Goal: Answer question/provide support

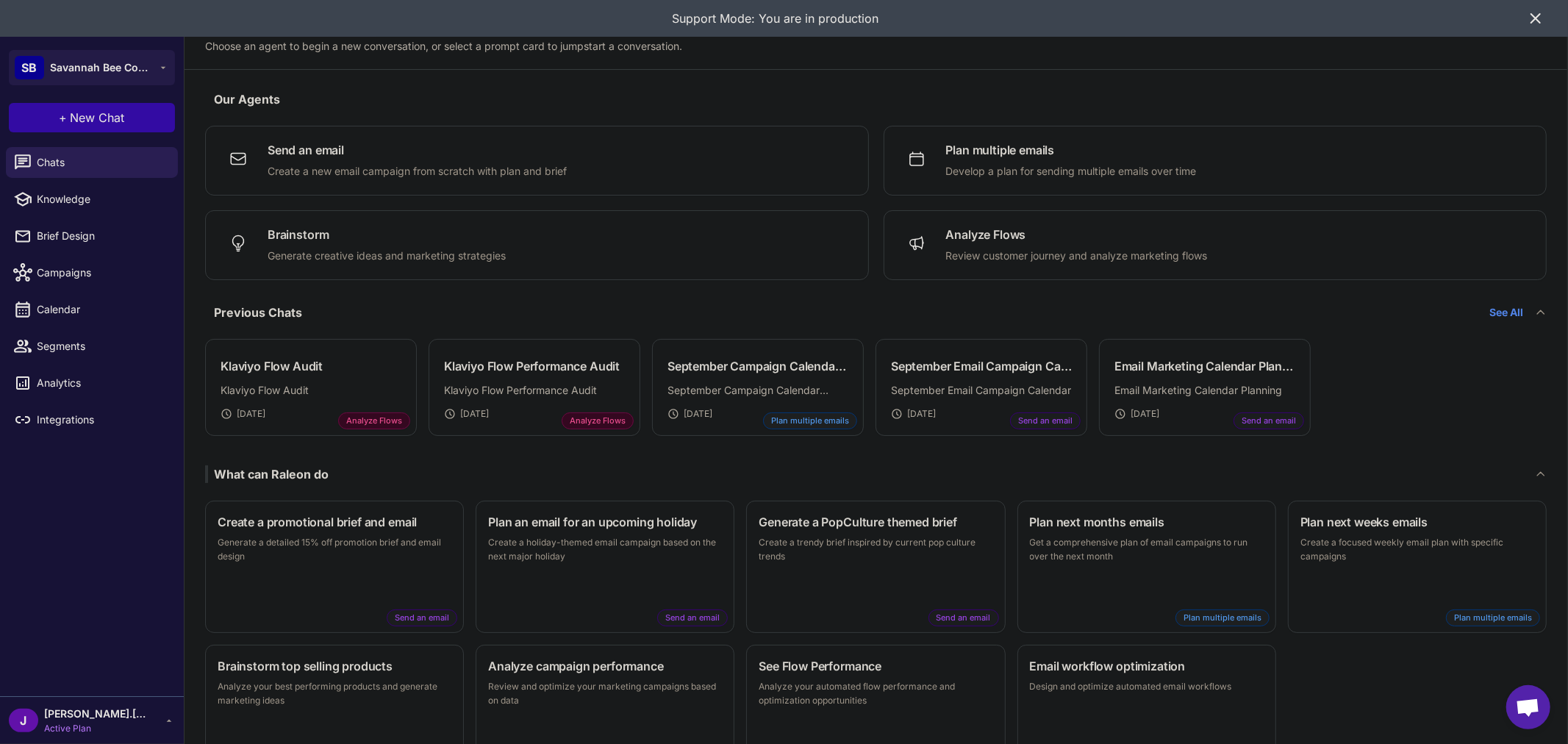
click at [159, 730] on div "J jason.dudley Active Plan" at bounding box center [92, 720] width 166 height 30
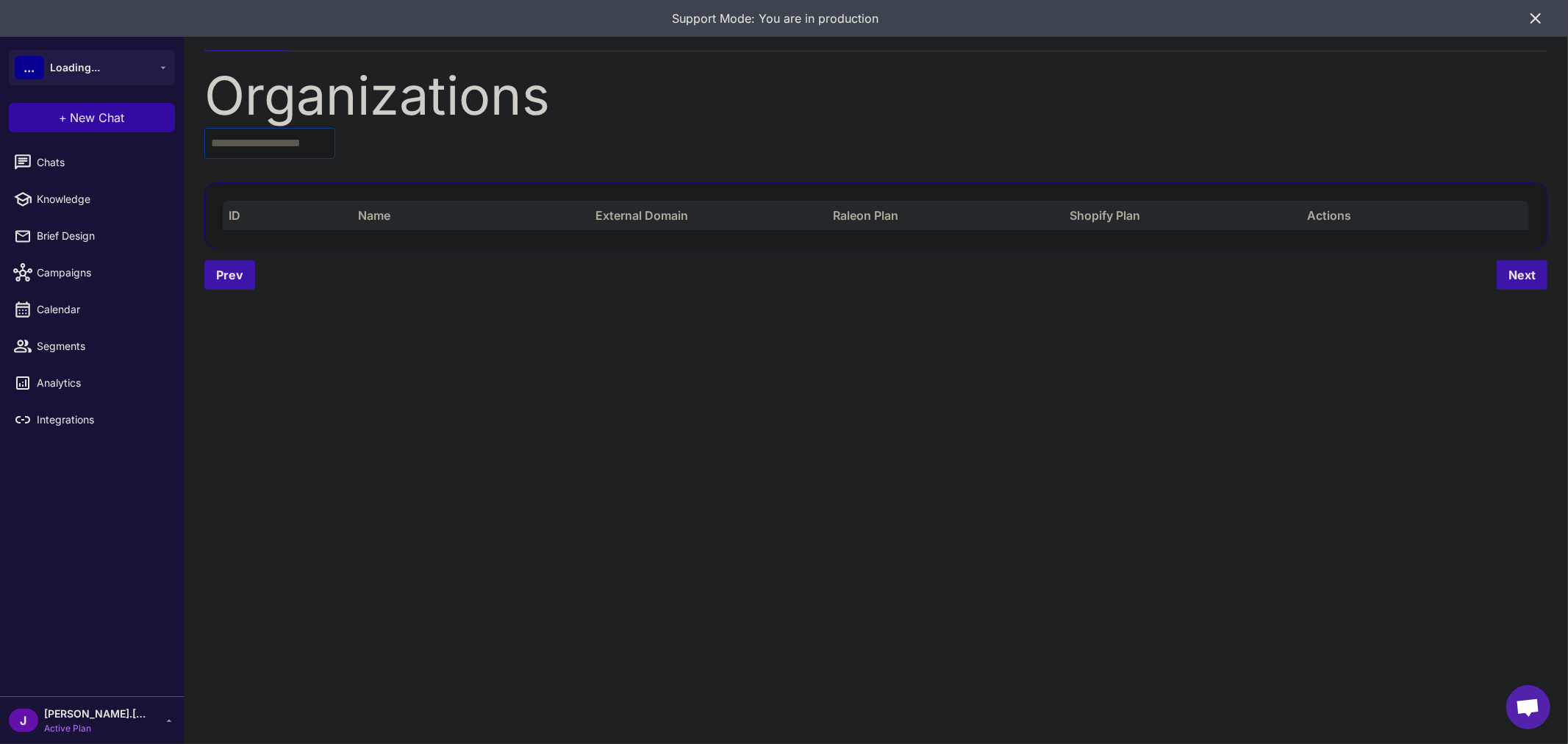
click at [282, 134] on input "text" at bounding box center [270, 143] width 131 height 31
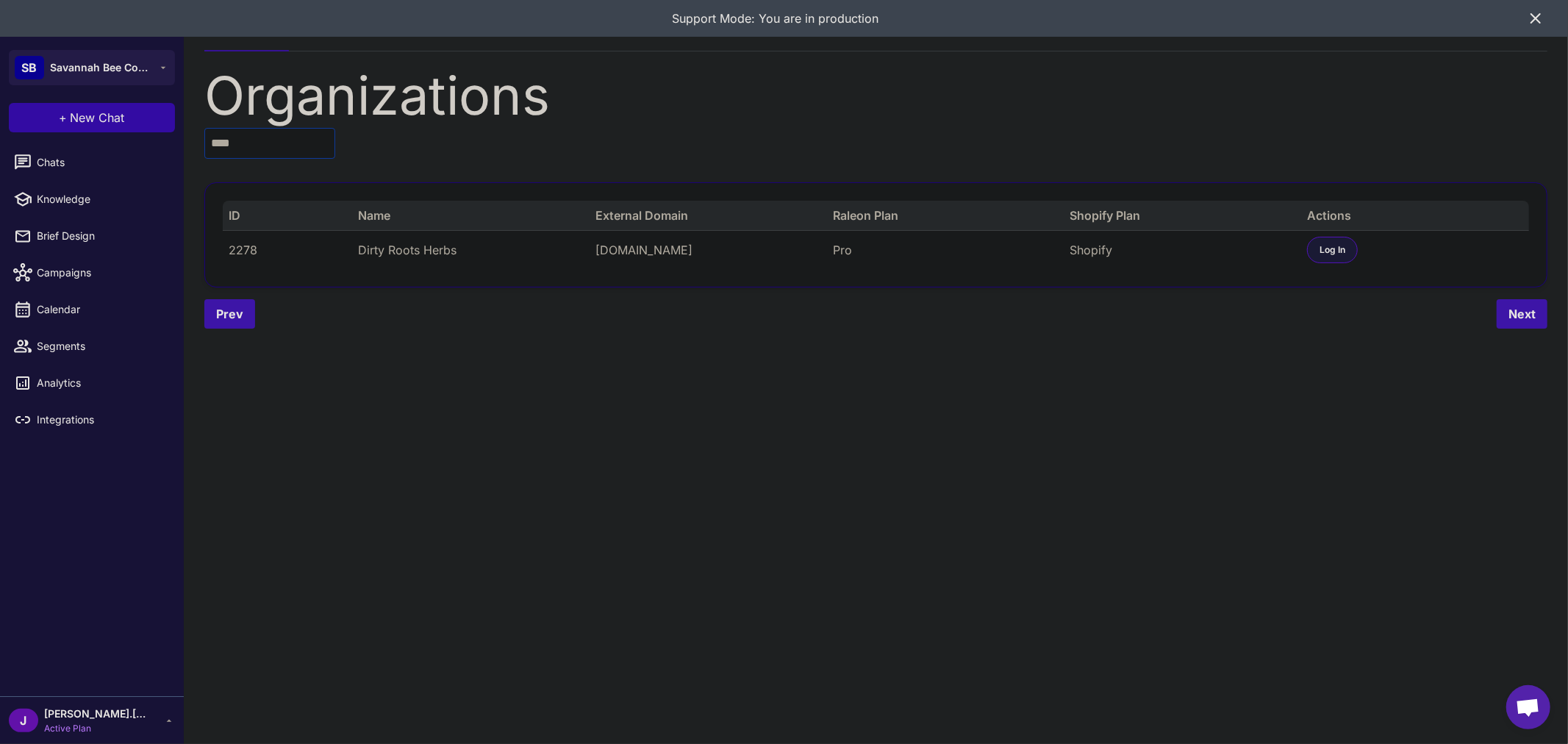
type input "****"
click at [1338, 253] on span "Log In" at bounding box center [1333, 250] width 26 height 14
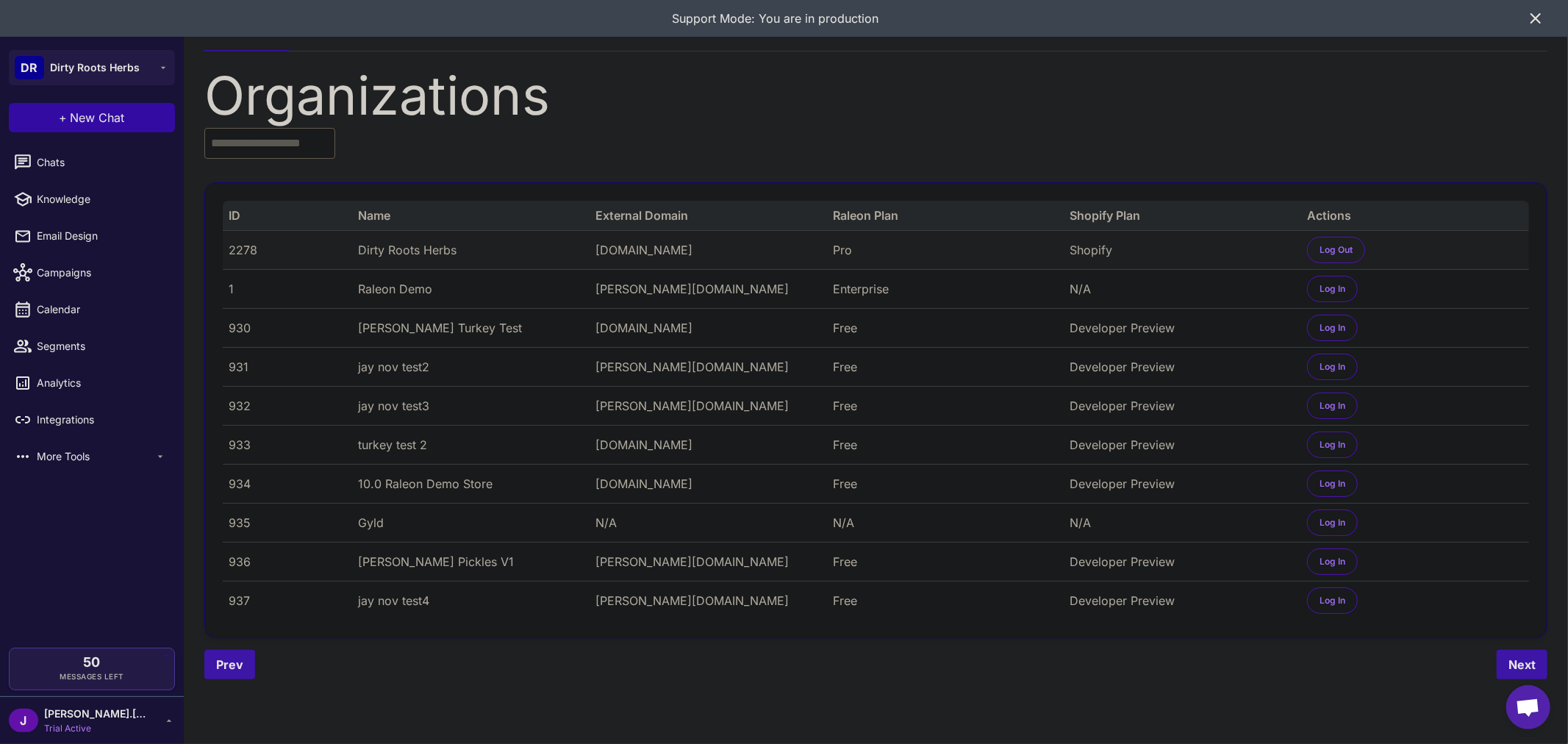
click at [239, 246] on div "2278" at bounding box center [282, 250] width 108 height 18
copy div "2278"
click at [246, 246] on div "2278" at bounding box center [282, 250] width 108 height 18
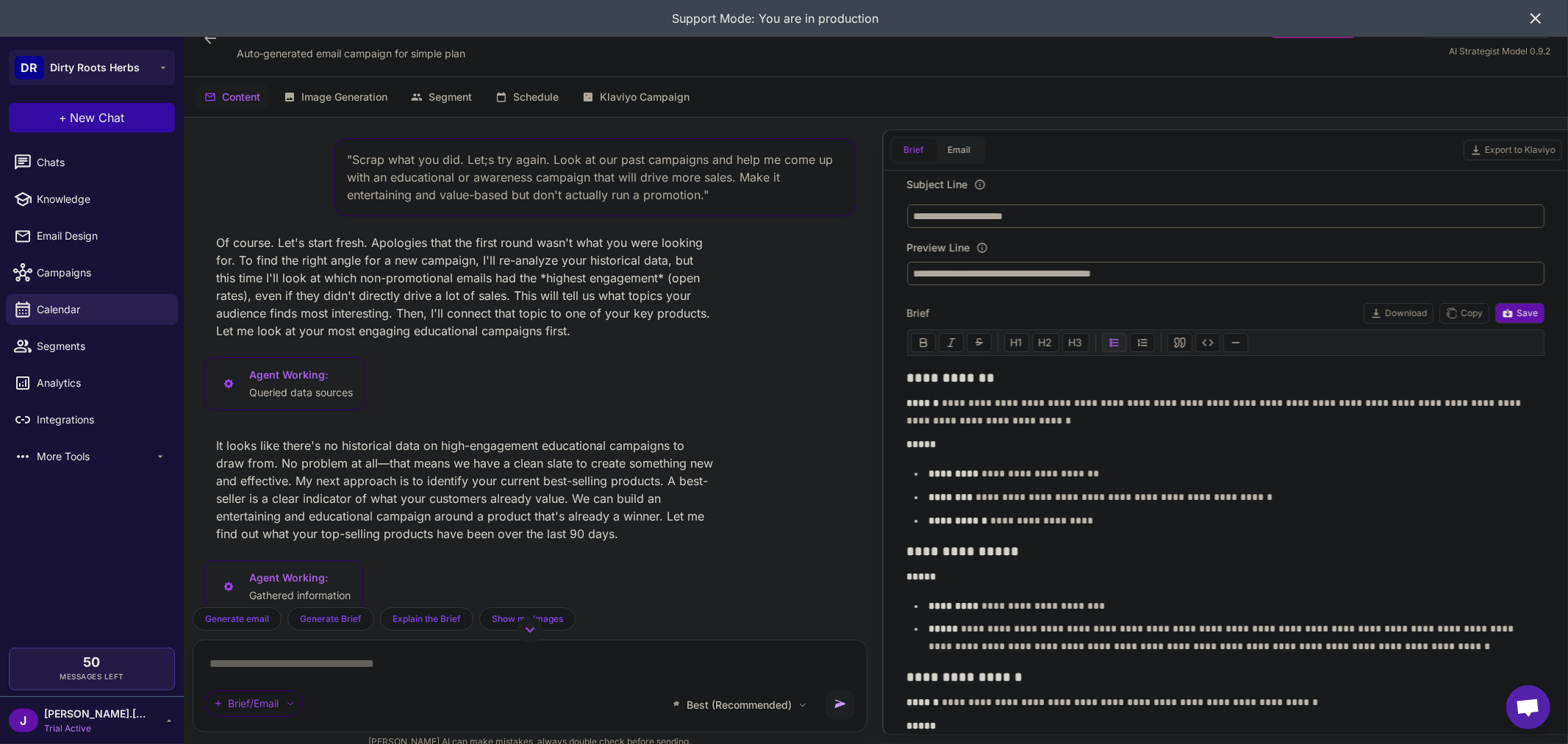
scroll to position [1143, 0]
